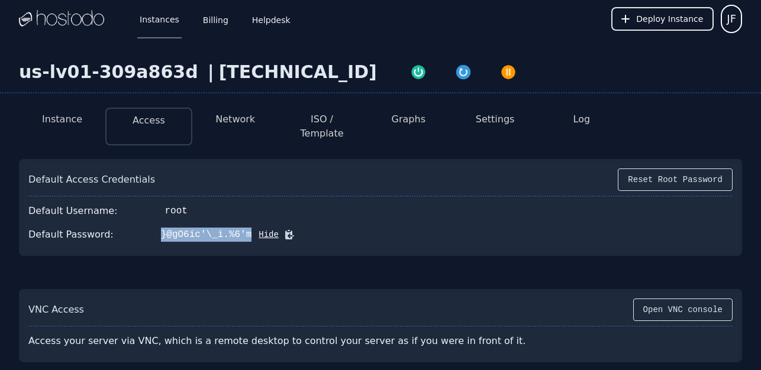
click at [263, 21] on link "Helpdesk" at bounding box center [271, 18] width 43 height 39
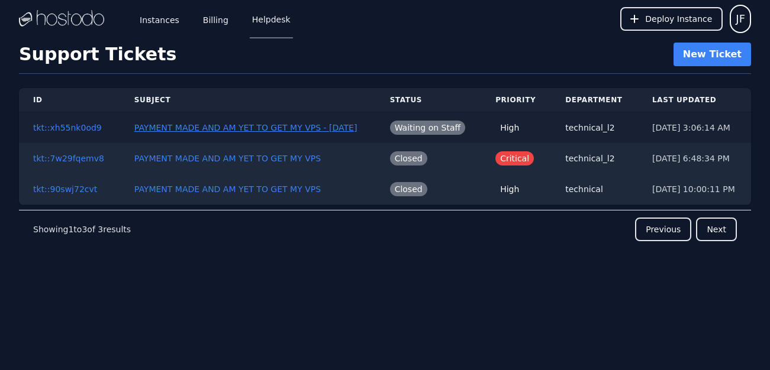
click at [320, 130] on button "PAYMENT MADE AND AM YET TO GET MY VPS - [DATE]" at bounding box center [245, 128] width 223 height 12
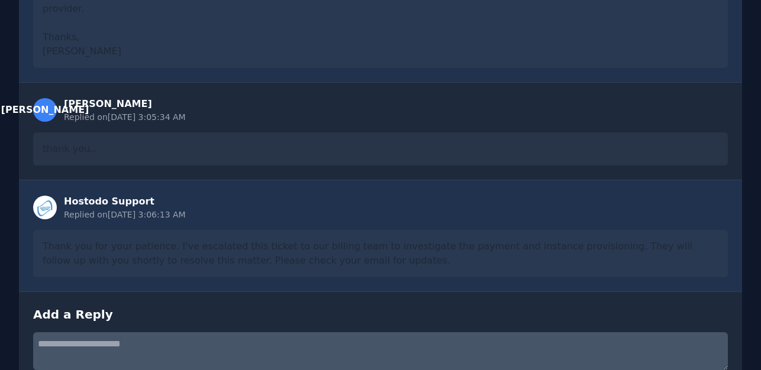
scroll to position [419, 0]
click at [205, 270] on div "[PERSON_NAME] [PERSON_NAME] Opened this ticket on [DATE] 11:23:23 AM Waiting on…" at bounding box center [380, 100] width 723 height 767
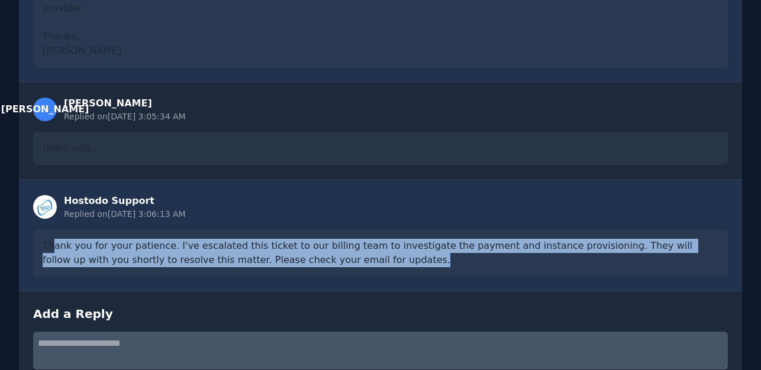
drag, startPoint x: 335, startPoint y: 257, endPoint x: 50, endPoint y: 229, distance: 287.2
click at [50, 230] on div "Thank you for your patience. I've escalated this ticket to our billing team to …" at bounding box center [380, 253] width 695 height 47
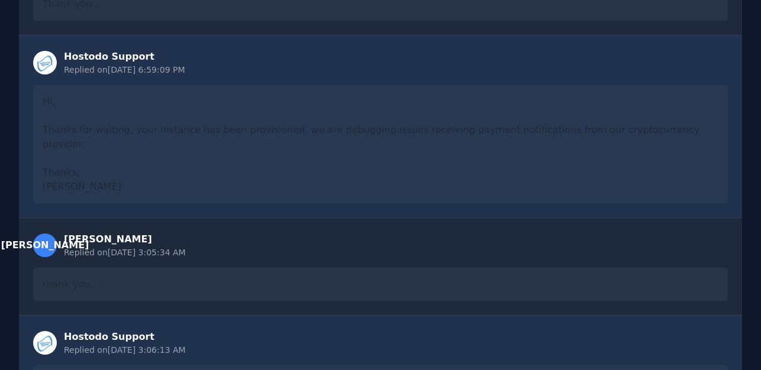
scroll to position [280, 0]
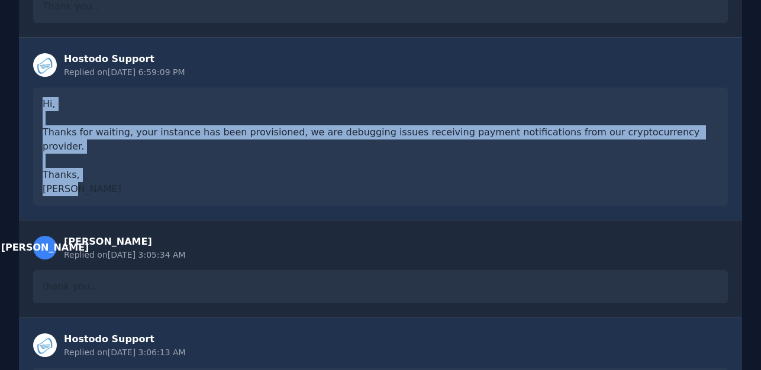
drag, startPoint x: 92, startPoint y: 181, endPoint x: 35, endPoint y: 105, distance: 94.8
click at [35, 105] on div "Hi, Thanks for waiting, your instance has been provisioned, we are debugging is…" at bounding box center [380, 147] width 695 height 118
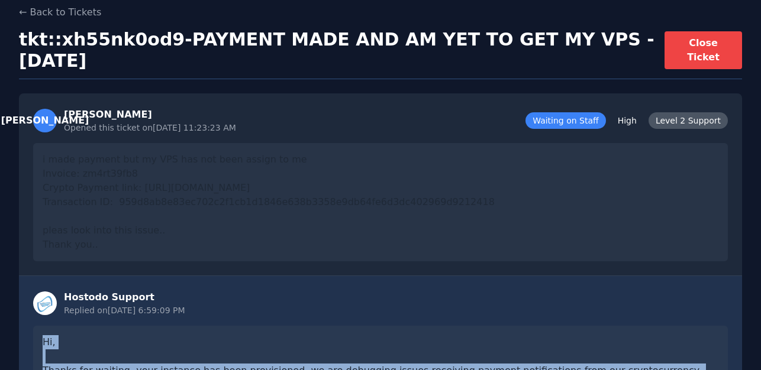
scroll to position [0, 0]
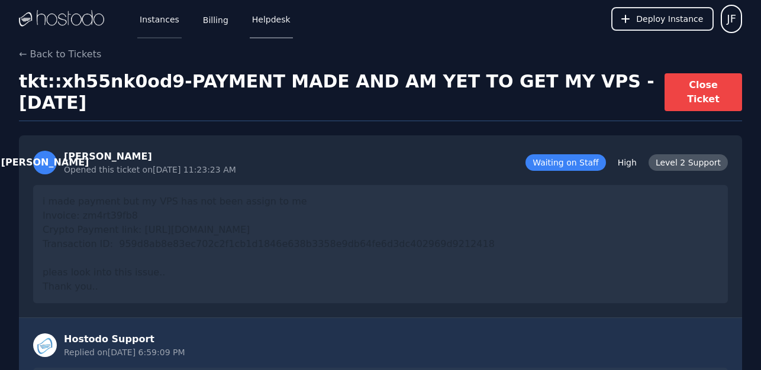
click at [162, 24] on link "Instances" at bounding box center [159, 18] width 44 height 39
